Goal: Task Accomplishment & Management: Manage account settings

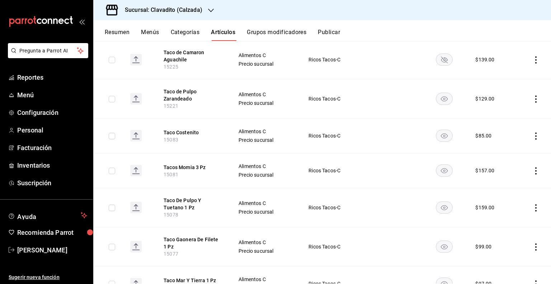
scroll to position [392, 0]
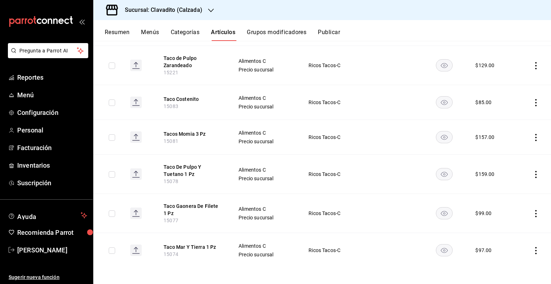
click at [267, 179] on span "Precio sucursal" at bounding box center [264, 178] width 52 height 5
click at [173, 182] on span "15078" at bounding box center [171, 181] width 15 height 6
copy span "15078"
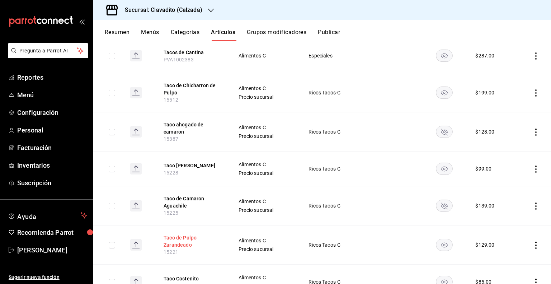
scroll to position [0, 0]
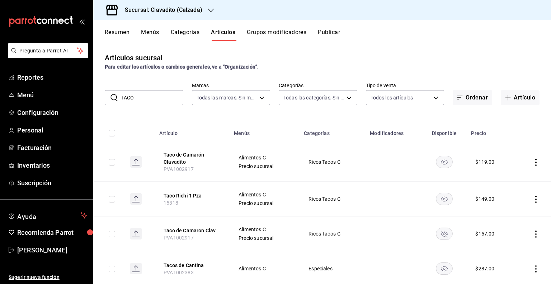
click at [153, 91] on input "TACO" at bounding box center [152, 97] width 62 height 14
type input "T"
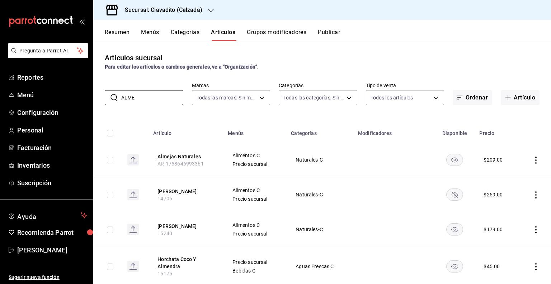
type input "ALME"
click at [191, 28] on div "Resumen Menús Categorías Artículos Grupos modificadores Publicar" at bounding box center [322, 30] width 458 height 21
click at [198, 31] on div "Resumen Menús Categorías Artículos Grupos modificadores Publicar" at bounding box center [328, 35] width 446 height 12
click at [186, 32] on button "Categorías" at bounding box center [185, 35] width 29 height 12
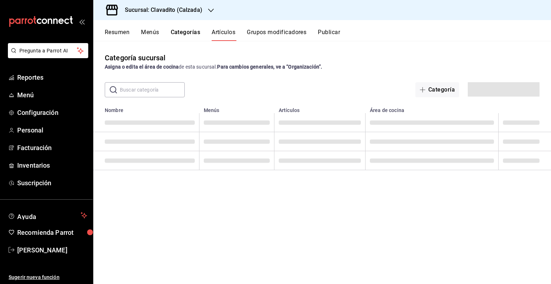
click at [231, 34] on button "Artículos" at bounding box center [224, 35] width 24 height 12
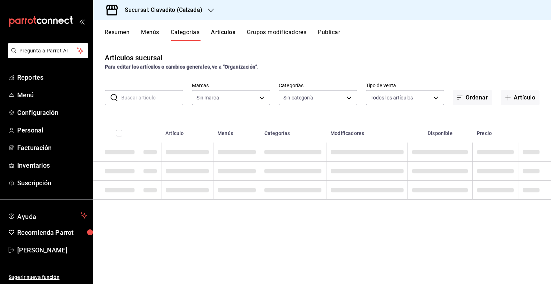
click at [156, 97] on input "text" at bounding box center [152, 97] width 62 height 14
click at [300, 66] on div "Para editar los artículos o cambios generales, ve a “Organización”." at bounding box center [322, 67] width 435 height 8
click at [160, 94] on input "text" at bounding box center [152, 97] width 62 height 14
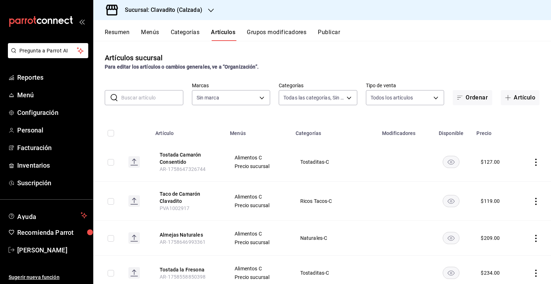
type input "baf57ed1-919f-4c82-8763-5f61bb5ecf6c,a733550a-1833-4f39-b337-4b288d8ef239,37b97…"
type input "TOSTADA"
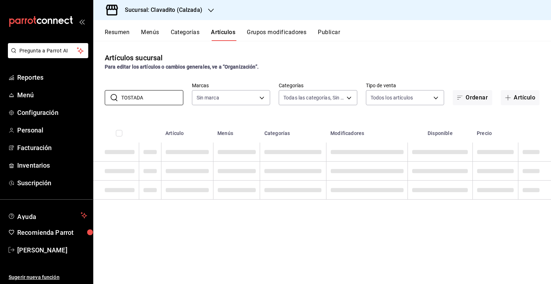
type input "7c6329b2-7c80-4d0a-92e1-359a60270725"
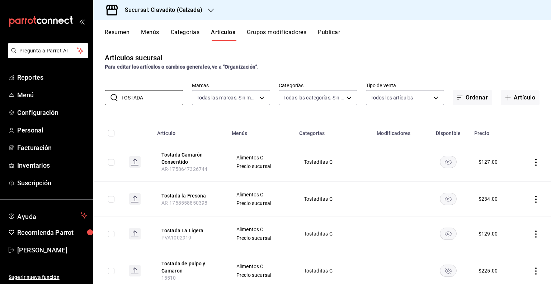
type input "TOSTADA"
click at [182, 10] on h3 "Sucursal: Clavadito (Calzada)" at bounding box center [160, 10] width 83 height 9
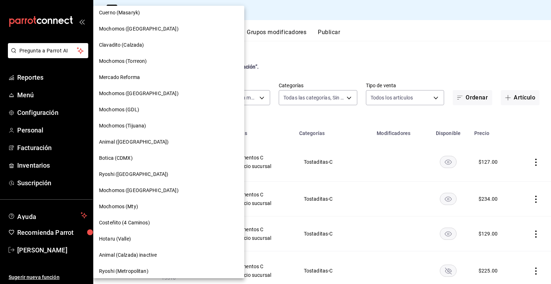
scroll to position [129, 0]
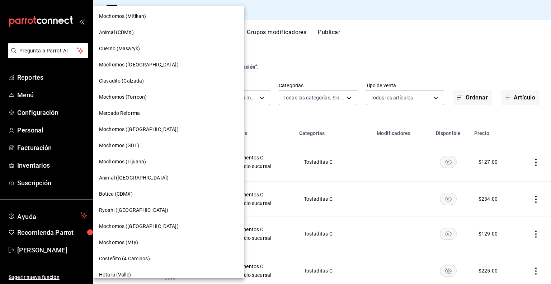
click at [133, 77] on span "Clavadito (Calzada)" at bounding box center [121, 81] width 45 height 8
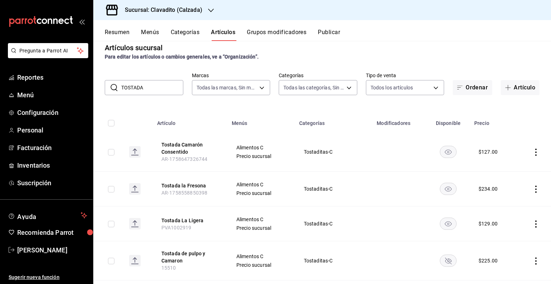
scroll to position [0, 0]
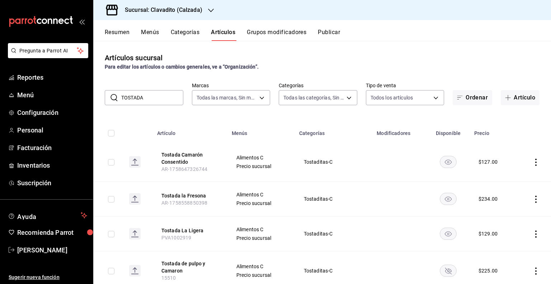
click at [164, 97] on input "TOSTADA" at bounding box center [152, 97] width 62 height 14
click at [533, 197] on icon "actions" at bounding box center [535, 198] width 7 height 7
click at [506, 212] on span "Editar" at bounding box center [509, 216] width 19 height 8
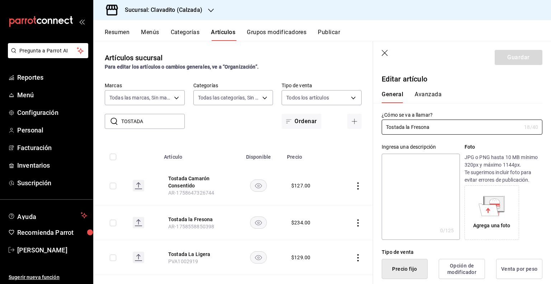
type input "$234.00"
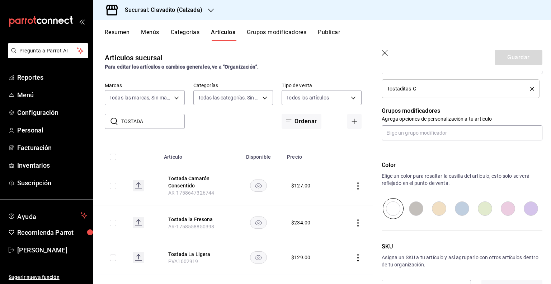
scroll to position [313, 0]
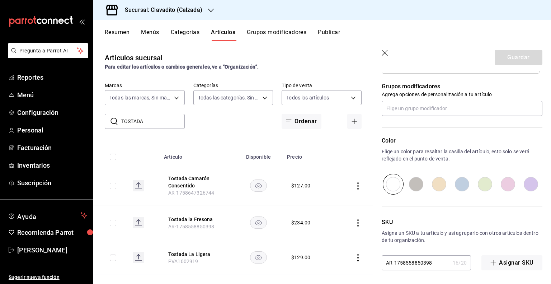
click at [430, 263] on input "AR-1758558850398" at bounding box center [416, 262] width 68 height 14
drag, startPoint x: 439, startPoint y: 262, endPoint x: 338, endPoint y: 263, distance: 101.5
click at [338, 263] on main "Artículos sucursal Para editar los artículos o cambios generales, ve a “Organiz…" at bounding box center [322, 162] width 458 height 243
type input "PVA1002933"
click at [520, 56] on button "Guardar" at bounding box center [519, 57] width 48 height 15
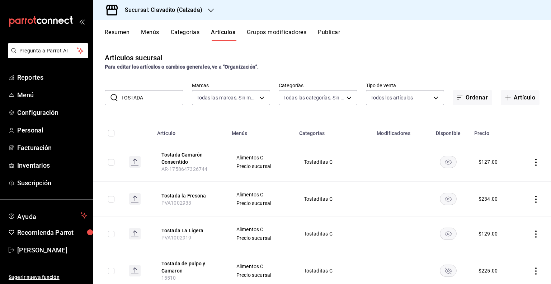
click at [336, 33] on button "Publicar" at bounding box center [329, 35] width 22 height 12
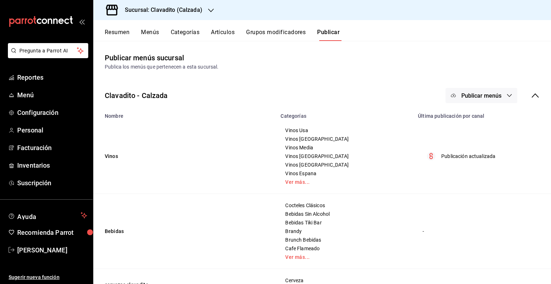
click at [483, 95] on span "Publicar menús" at bounding box center [481, 95] width 40 height 7
click at [474, 120] on span "Punto de venta" at bounding box center [486, 119] width 34 height 8
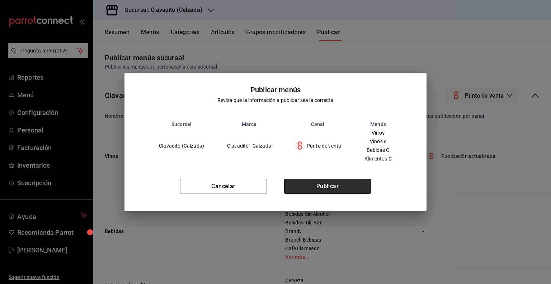
click at [349, 188] on button "Publicar" at bounding box center [327, 186] width 87 height 15
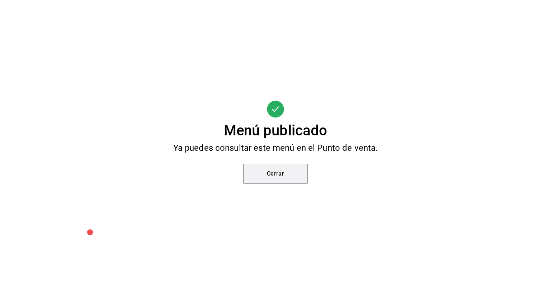
click at [284, 172] on button "Cerrar" at bounding box center [275, 174] width 65 height 20
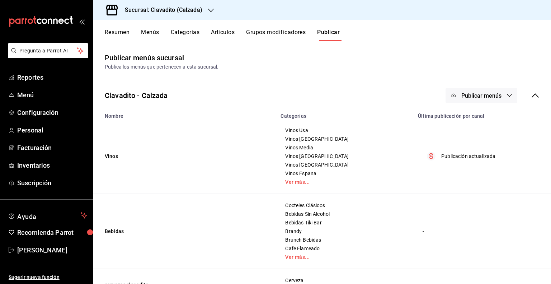
click at [215, 32] on button "Artículos" at bounding box center [223, 35] width 24 height 12
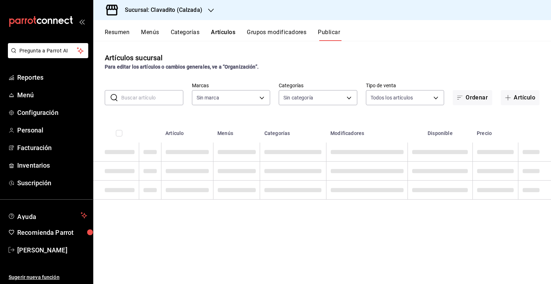
type input "7c6329b2-7c80-4d0a-92e1-359a60270725"
type input "baf57ed1-919f-4c82-8763-5f61bb5ecf6c,a733550a-1833-4f39-b337-4b288d8ef239,37b97…"
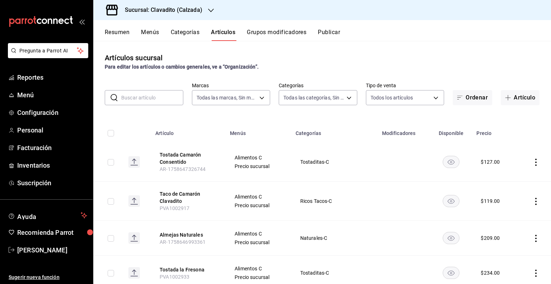
click at [152, 98] on input "text" at bounding box center [152, 97] width 62 height 14
paste input "AR-1758558813948"
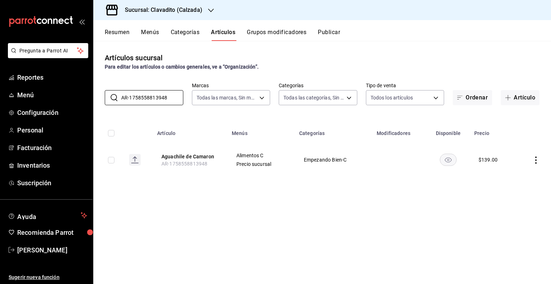
type input "AR-1758558813948"
click at [535, 162] on icon "actions" at bounding box center [535, 159] width 7 height 7
click at [503, 176] on div at bounding box center [498, 176] width 13 height 9
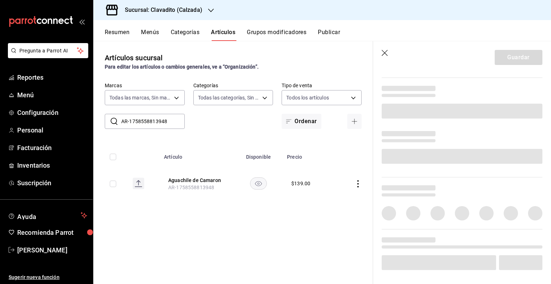
scroll to position [231, 0]
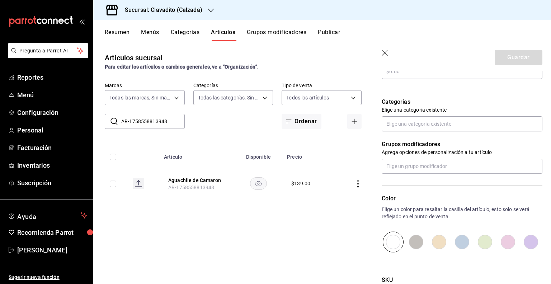
type input "$139.00"
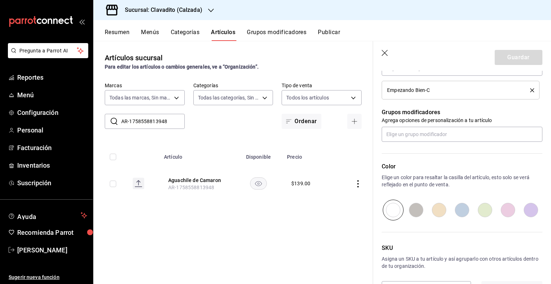
scroll to position [313, 0]
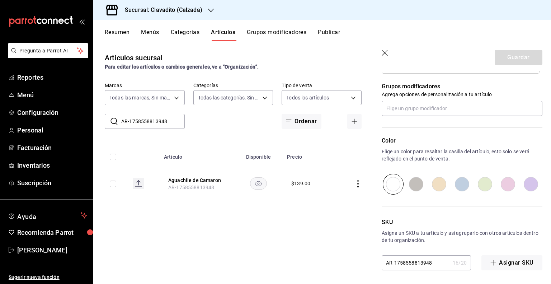
click at [425, 260] on input "AR-1758558813948" at bounding box center [416, 262] width 68 height 14
paste input "PVA1002934"
type input "PVA1002934"
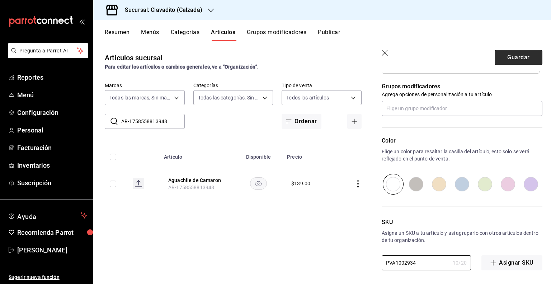
click at [520, 60] on button "Guardar" at bounding box center [519, 57] width 48 height 15
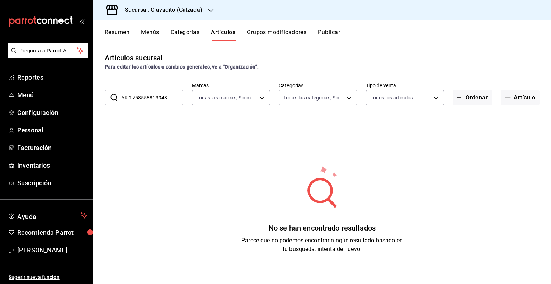
click at [154, 96] on input "AR-1758558813948" at bounding box center [152, 97] width 62 height 14
click at [183, 35] on button "Categorías" at bounding box center [185, 35] width 29 height 12
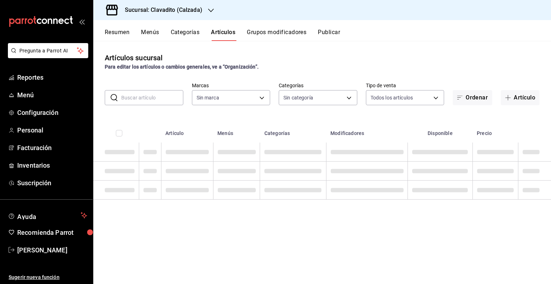
click at [148, 100] on input "text" at bounding box center [152, 97] width 62 height 14
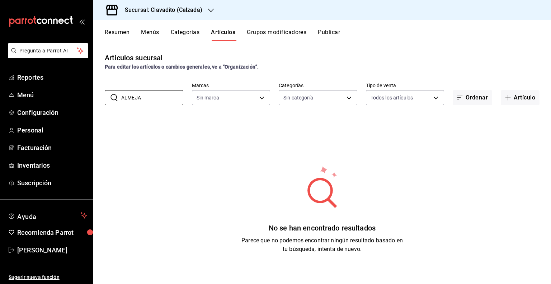
type input "ALMEJA"
click at [200, 30] on button "Categorías" at bounding box center [185, 35] width 29 height 12
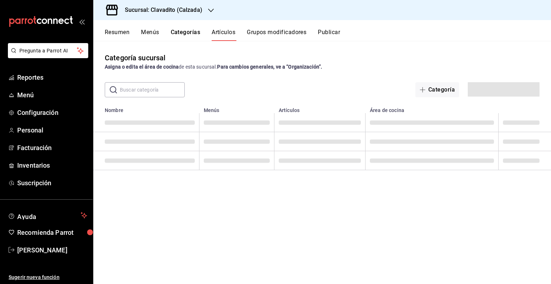
click at [212, 33] on button "Artículos" at bounding box center [224, 35] width 24 height 12
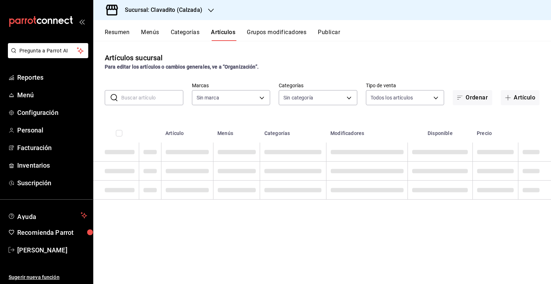
click at [155, 97] on input "text" at bounding box center [152, 97] width 62 height 14
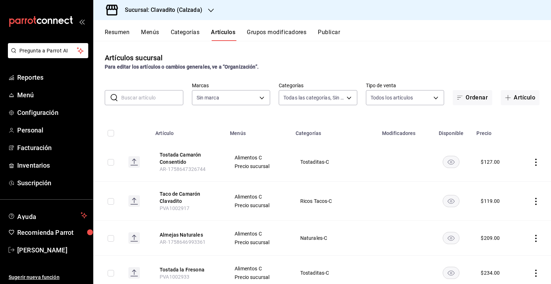
type input "baf57ed1-919f-4c82-8763-5f61bb5ecf6c,a733550a-1833-4f39-b337-4b288d8ef239,37b97…"
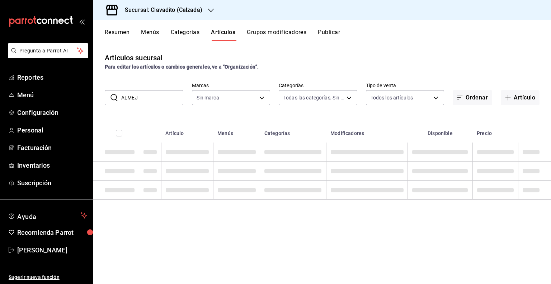
type input "ALMEJA"
type input "7c6329b2-7c80-4d0a-92e1-359a60270725"
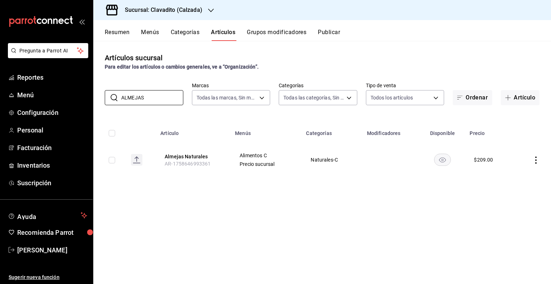
type input "ALMEJAS"
click at [535, 159] on icon "actions" at bounding box center [535, 159] width 7 height 7
click at [507, 175] on span "Editar" at bounding box center [514, 177] width 19 height 8
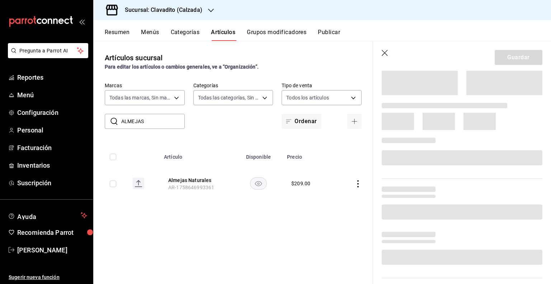
scroll to position [215, 0]
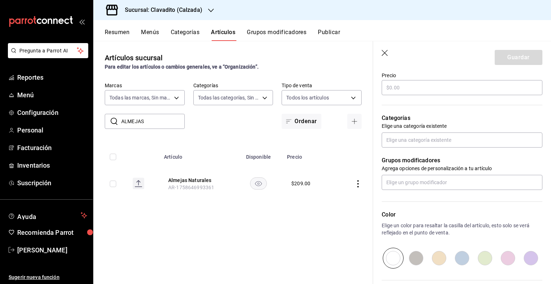
type input "$209.00"
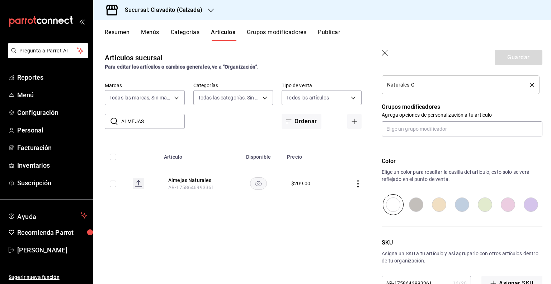
scroll to position [313, 0]
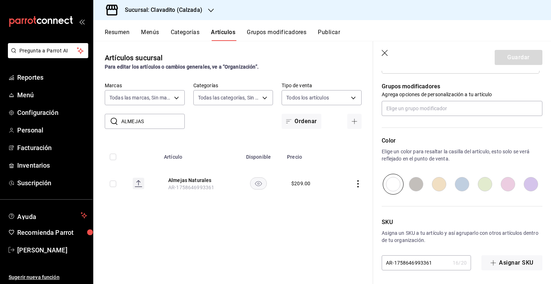
click at [404, 257] on input "AR-1758646993361" at bounding box center [416, 262] width 68 height 14
type input "PVA1002935"
click at [517, 58] on button "Guardar" at bounding box center [519, 57] width 48 height 15
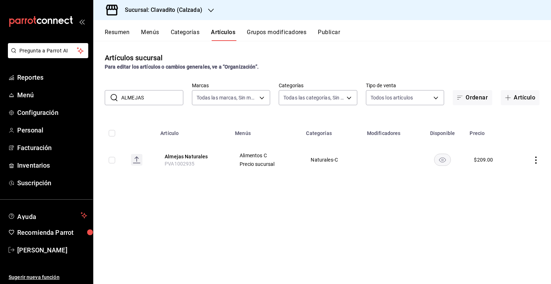
click at [159, 97] on input "ALMEJAS" at bounding box center [152, 97] width 62 height 14
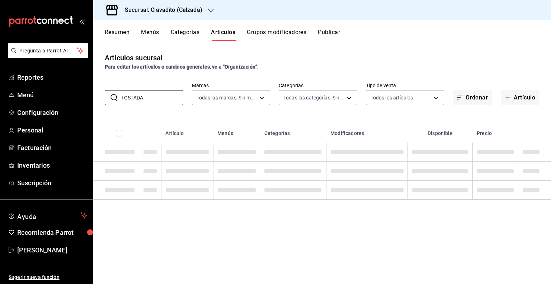
type input "TOSTADA"
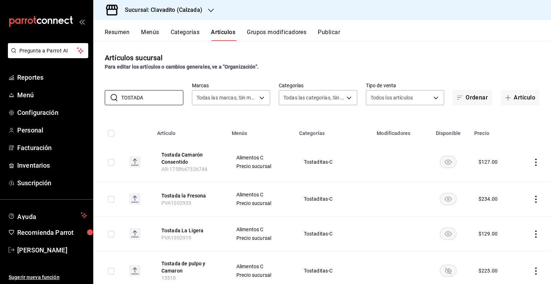
drag, startPoint x: 532, startPoint y: 162, endPoint x: 534, endPoint y: 166, distance: 4.5
click at [534, 164] on td at bounding box center [533, 161] width 35 height 39
click at [535, 164] on icon "actions" at bounding box center [535, 162] width 1 height 7
click at [501, 179] on span "Editar" at bounding box center [509, 179] width 19 height 8
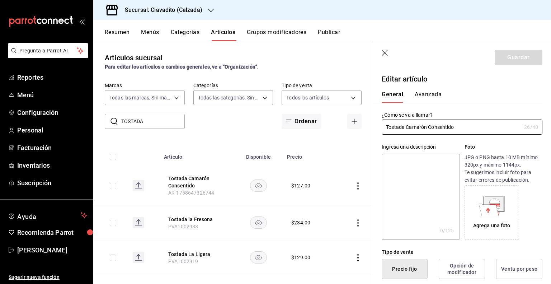
type input "$127.00"
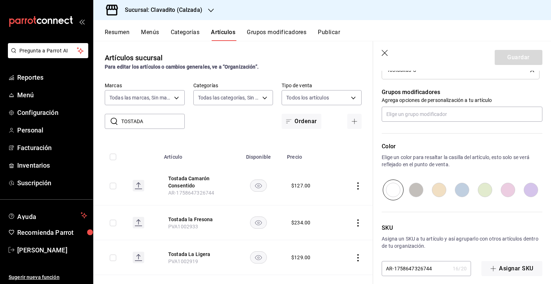
scroll to position [313, 0]
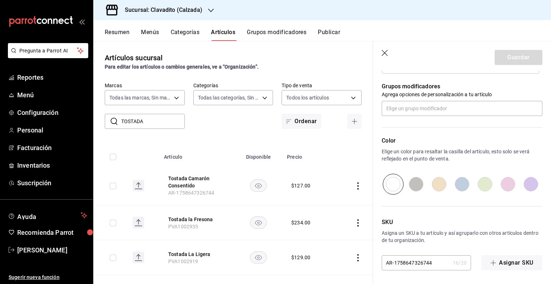
click at [415, 260] on input "AR-1758647326744" at bounding box center [416, 262] width 68 height 14
type input "PVA1002936"
click at [523, 58] on button "Guardar" at bounding box center [519, 57] width 48 height 15
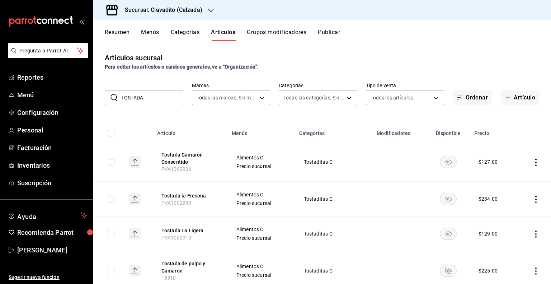
click at [331, 30] on button "Publicar" at bounding box center [329, 35] width 22 height 12
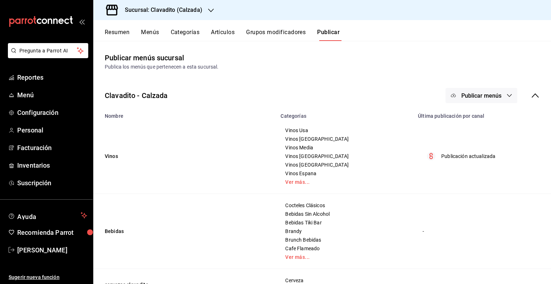
click at [502, 91] on button "Publicar menús" at bounding box center [481, 95] width 72 height 15
click at [497, 115] on span "Punto de venta" at bounding box center [486, 119] width 34 height 8
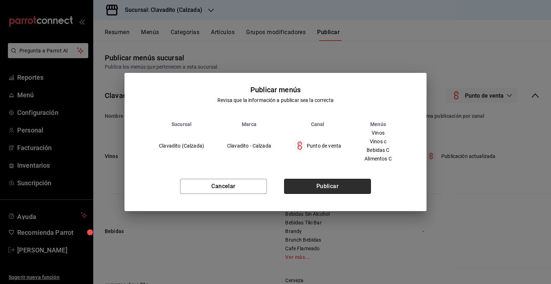
click at [335, 183] on button "Publicar" at bounding box center [327, 186] width 87 height 15
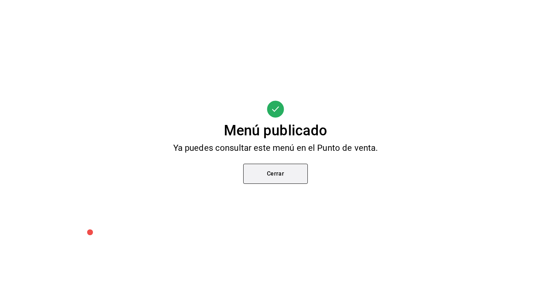
click at [297, 170] on button "Cerrar" at bounding box center [275, 174] width 65 height 20
